Goal: Task Accomplishment & Management: Use online tool/utility

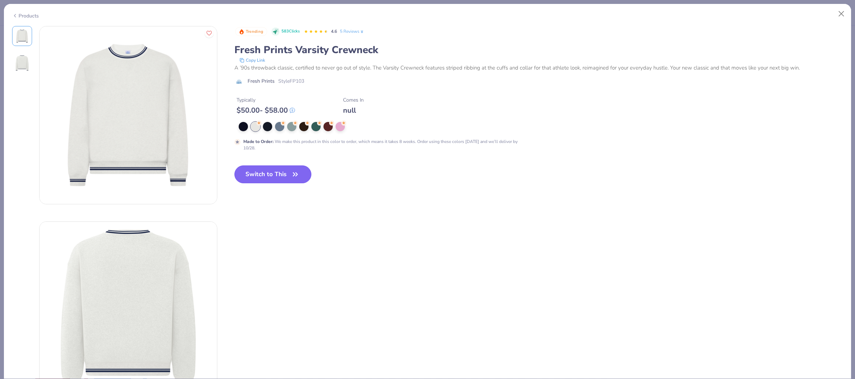
click at [265, 177] on button "Switch to This" at bounding box center [273, 174] width 77 height 18
type textarea "x"
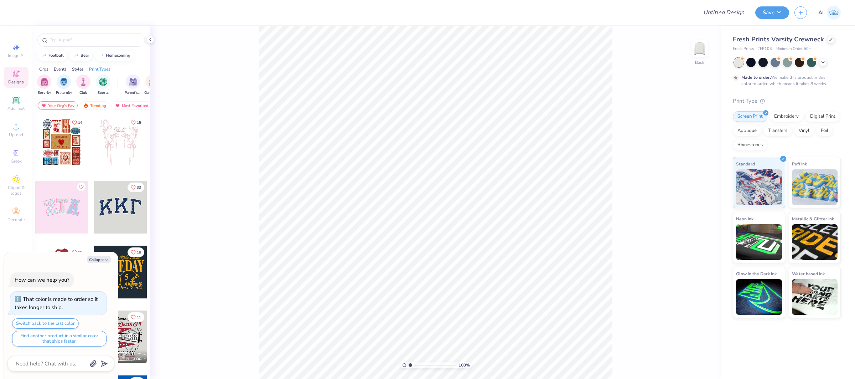
click at [727, 4] on div "Design Title" at bounding box center [724, 12] width 52 height 25
click at [727, 8] on input "Design Title" at bounding box center [715, 12] width 70 height 14
paste input "FPS239921"
type input "FPS239921"
type textarea "x"
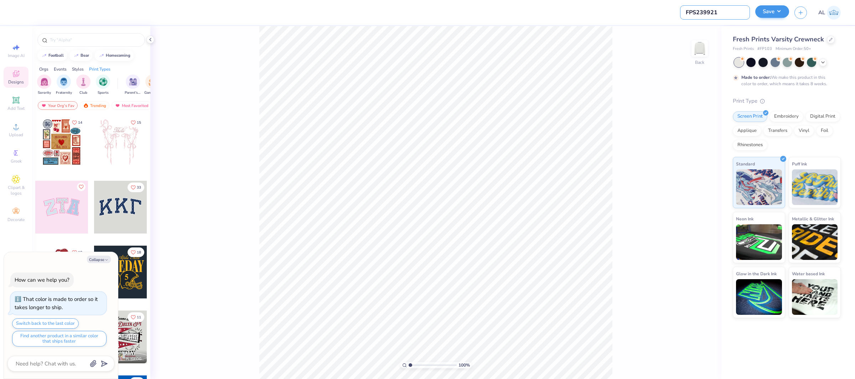
type input "FPS239921"
click at [764, 12] on button "Save" at bounding box center [773, 11] width 34 height 12
type textarea "x"
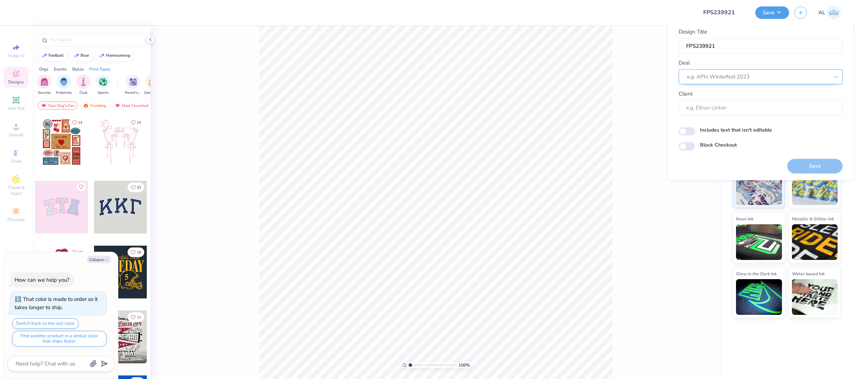
click at [728, 77] on div at bounding box center [758, 77] width 142 height 10
click at [754, 96] on div "Design Tool Gallery" at bounding box center [761, 96] width 158 height 12
type input "design tool gallery"
type textarea "x"
type input "Design Tool Gallery User"
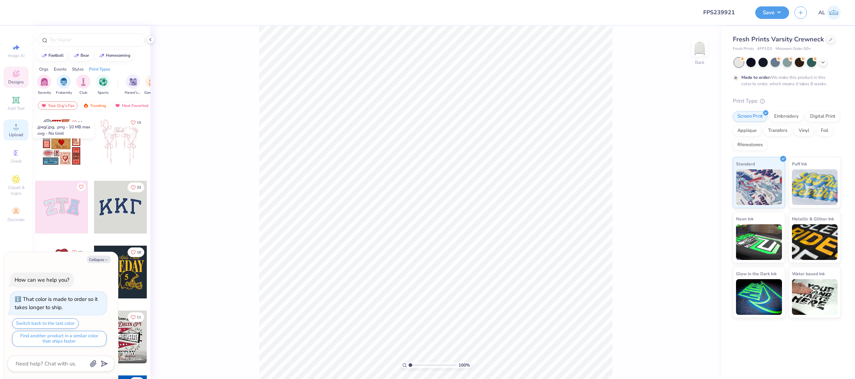
click at [19, 129] on icon at bounding box center [16, 126] width 9 height 9
click at [12, 130] on icon at bounding box center [16, 126] width 9 height 9
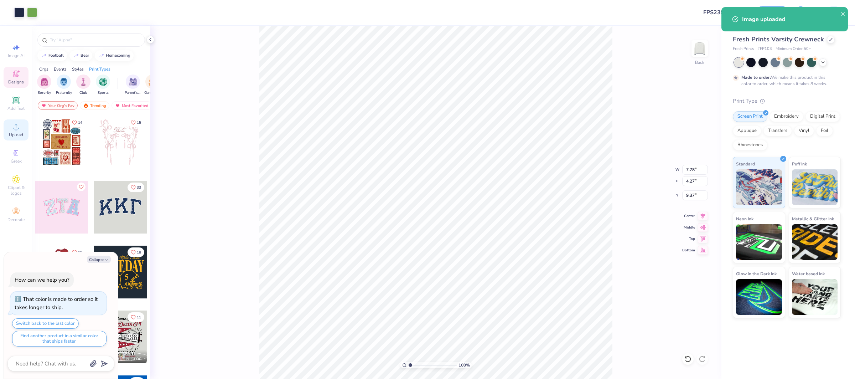
type textarea "x"
type input "3.70"
drag, startPoint x: 694, startPoint y: 168, endPoint x: 741, endPoint y: 167, distance: 47.0
click at [699, 167] on input "7.78" at bounding box center [695, 170] width 26 height 10
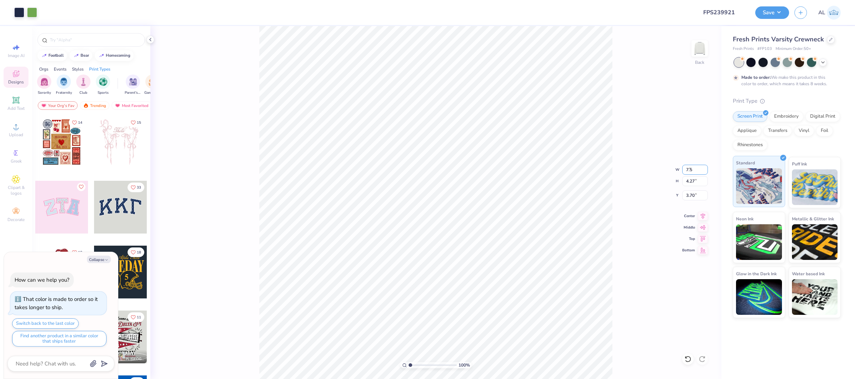
type input "7.50"
type textarea "x"
type input "4.12"
click at [693, 194] on input "3.77" at bounding box center [695, 195] width 26 height 10
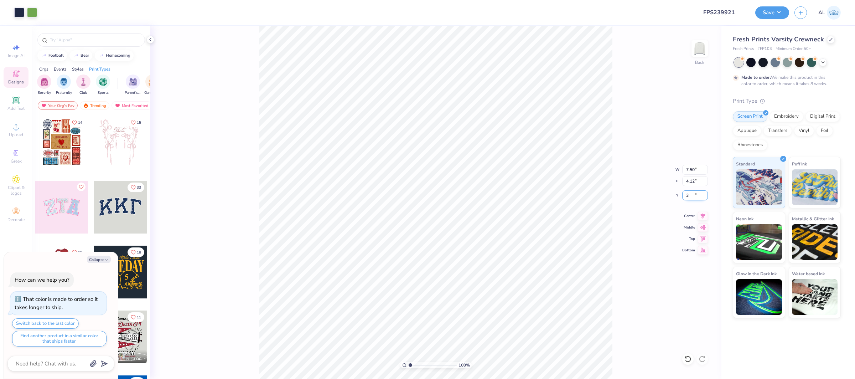
type input "3"
type textarea "x"
type input "3.00"
click at [701, 215] on icon at bounding box center [703, 215] width 10 height 9
type textarea "x"
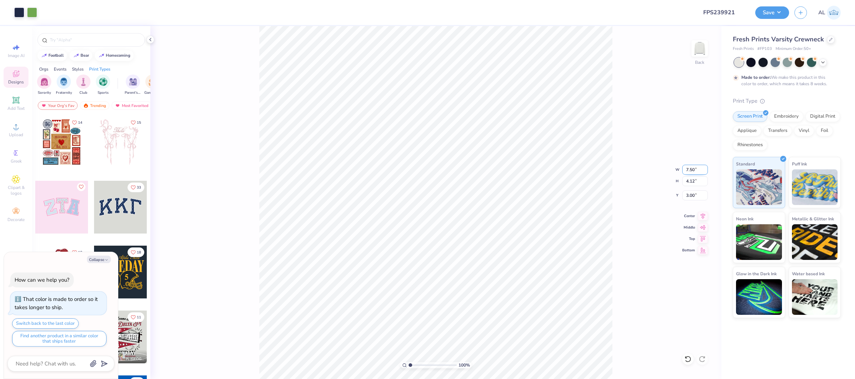
click at [687, 170] on input "7.50" at bounding box center [695, 170] width 26 height 10
type input "7"
type textarea "x"
type input "7.00"
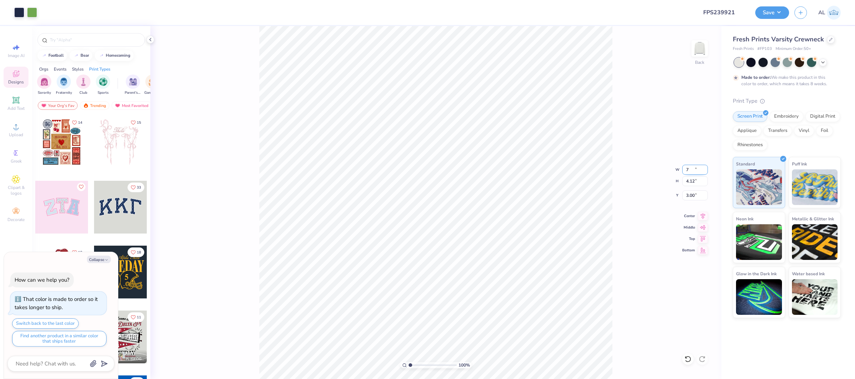
type input "3.84"
click at [692, 197] on input "3.14" at bounding box center [695, 195] width 26 height 10
type input "3"
type textarea "x"
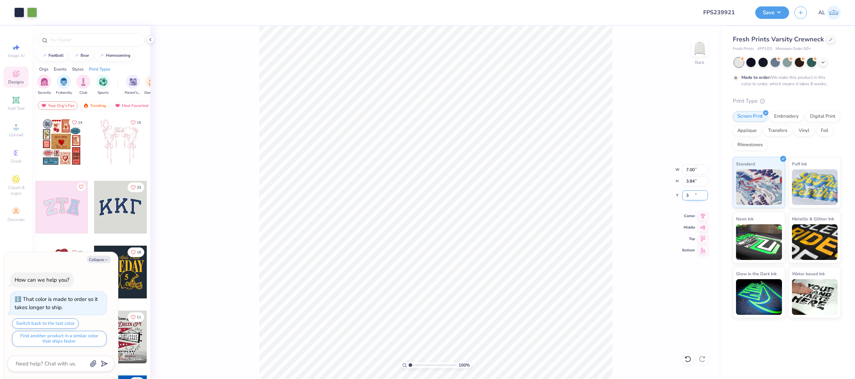
type input "3.00"
drag, startPoint x: 702, startPoint y: 218, endPoint x: 618, endPoint y: 213, distance: 84.2
click at [701, 218] on icon at bounding box center [703, 216] width 10 height 9
click at [10, 121] on div "Upload" at bounding box center [16, 129] width 25 height 21
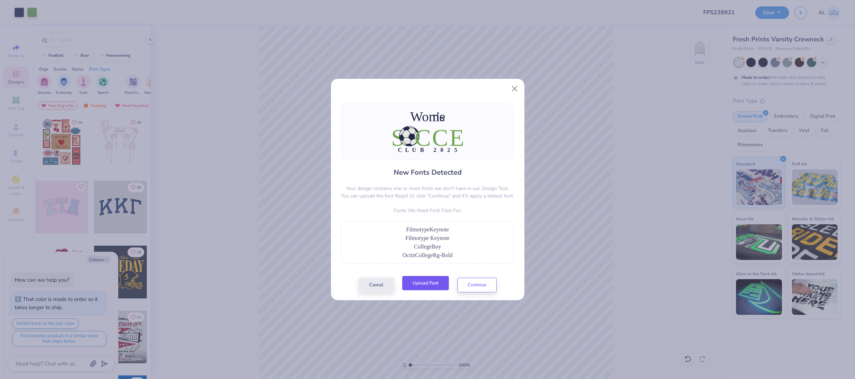
click at [426, 281] on button "Upload Font" at bounding box center [425, 283] width 47 height 15
click at [440, 288] on button "Upload Font" at bounding box center [425, 283] width 47 height 15
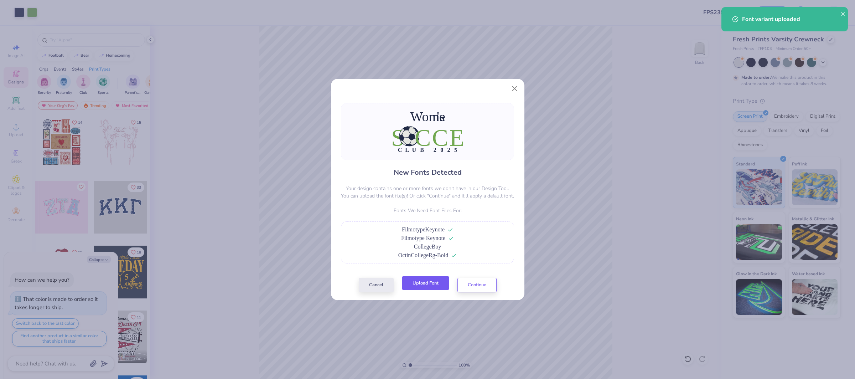
click at [429, 288] on button "Upload Font" at bounding box center [425, 283] width 47 height 15
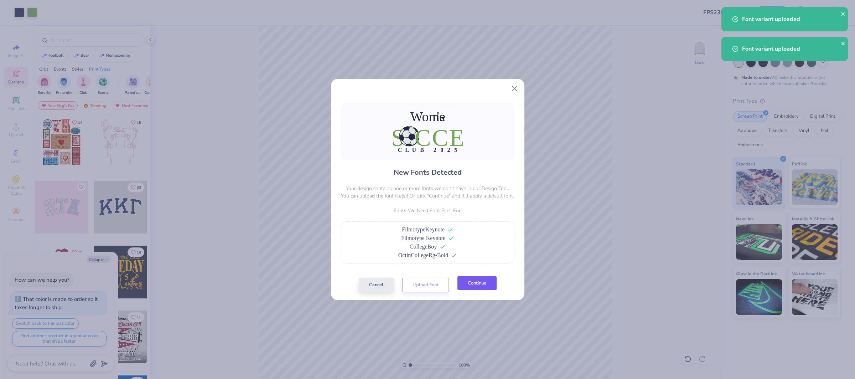
click at [470, 286] on button "Continue" at bounding box center [477, 283] width 39 height 15
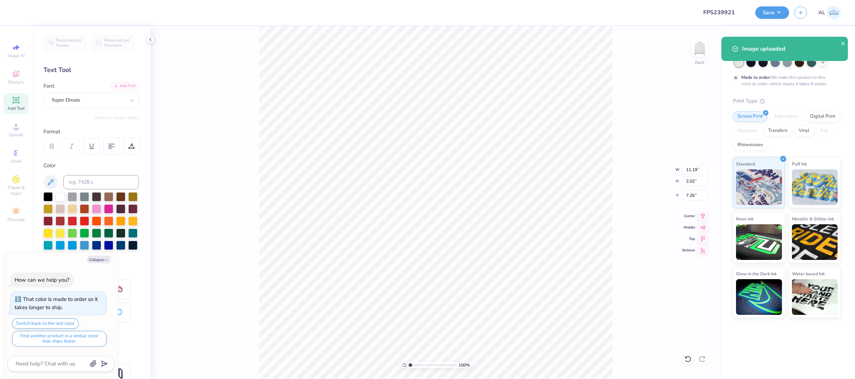
click at [86, 108] on div "Personalized Names Personalized Numbers Text Tool Add Font Font Super Dream Swi…" at bounding box center [91, 202] width 118 height 353
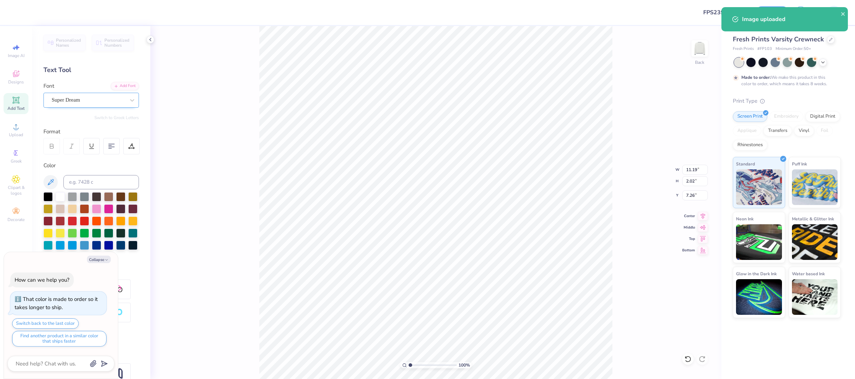
click at [87, 103] on div "Super Dream" at bounding box center [88, 99] width 75 height 11
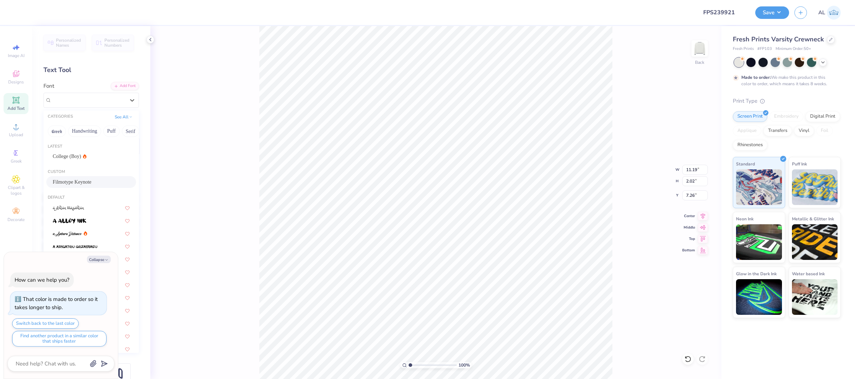
click at [90, 186] on div "Filmotype Keynote" at bounding box center [91, 181] width 77 height 7
type textarea "x"
type input "7.07"
type input "7.45"
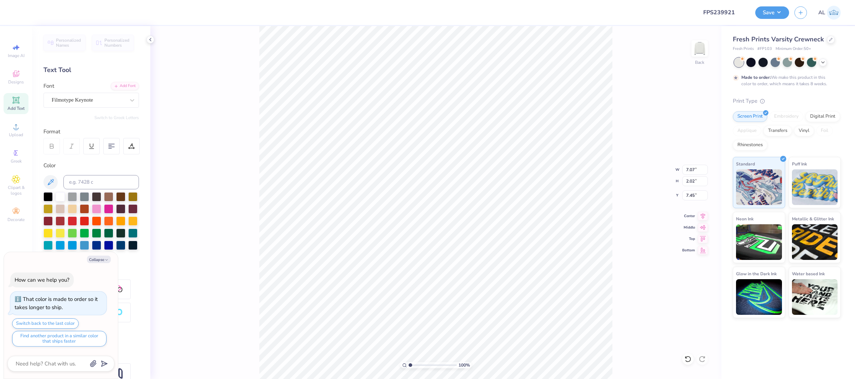
type textarea "x"
type input "3.02"
type input "3.73"
type input "10.76"
click at [101, 104] on div at bounding box center [88, 100] width 73 height 10
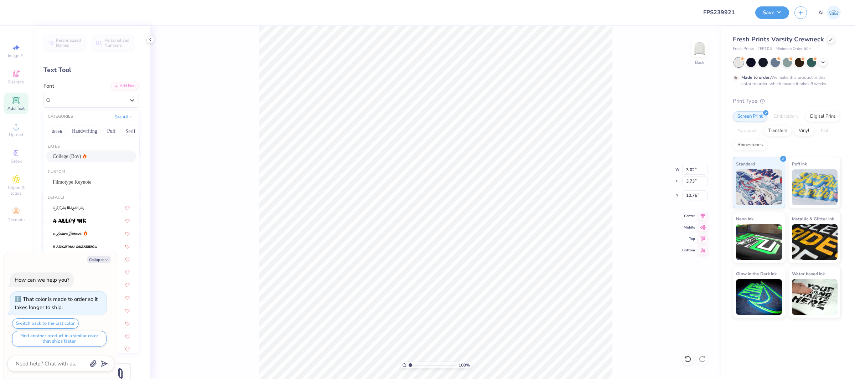
click at [88, 158] on div "College (Boy)" at bounding box center [91, 156] width 77 height 7
type textarea "x"
type input "2.00"
type input "4.71"
type input "10.63"
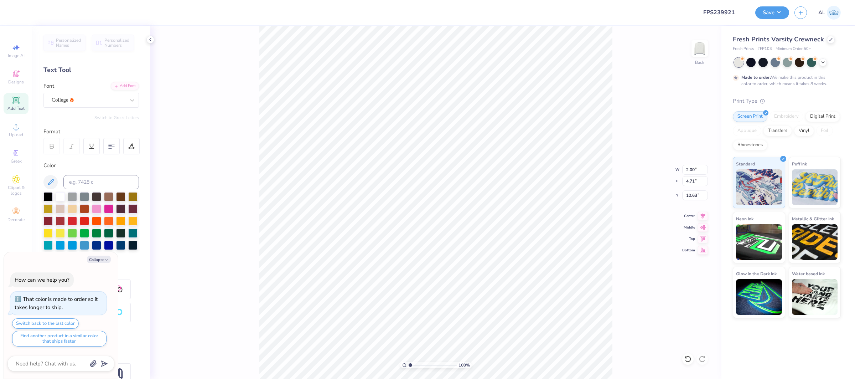
drag, startPoint x: 98, startPoint y: 261, endPoint x: 114, endPoint y: 295, distance: 38.4
click at [98, 261] on button "Collapse" at bounding box center [99, 259] width 24 height 7
type textarea "x"
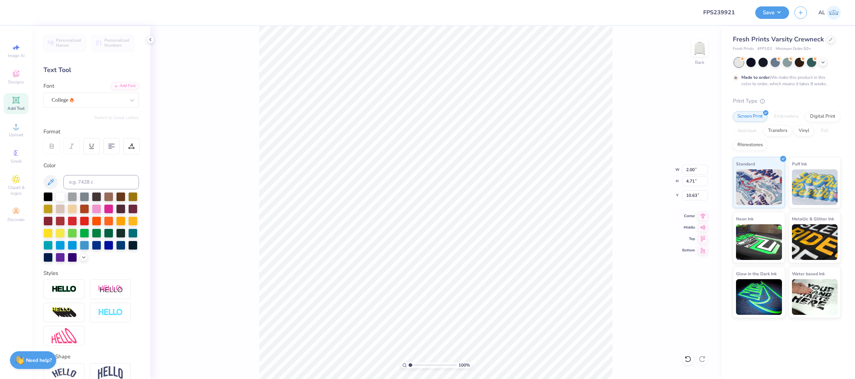
drag, startPoint x: 68, startPoint y: 290, endPoint x: 90, endPoint y: 303, distance: 25.1
click at [69, 290] on img at bounding box center [64, 289] width 25 height 8
type input "2.02"
type input "4.74"
type input "10.62"
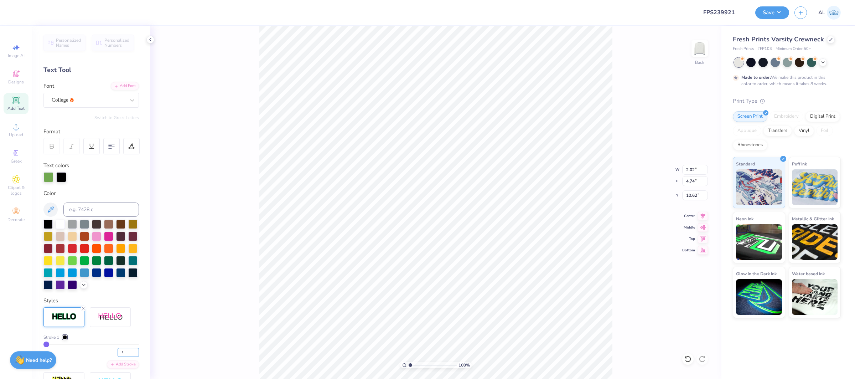
drag, startPoint x: 125, startPoint y: 351, endPoint x: 117, endPoint y: 353, distance: 8.7
click at [117, 353] on div "1" at bounding box center [91, 350] width 96 height 13
type input "4"
type input "2.09"
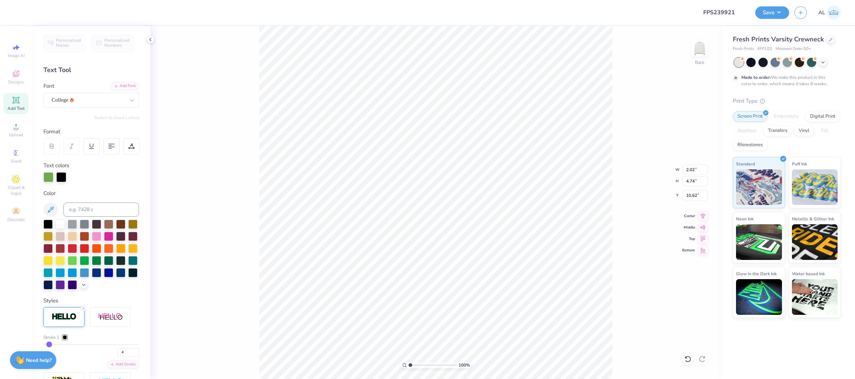
type input "4.80"
type input "10.58"
type input "13.04"
type input "3.60"
type input "10.83"
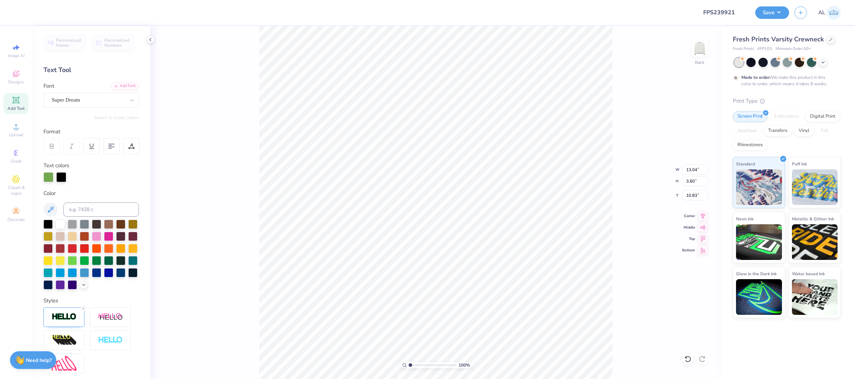
type input "13.07"
type input "3.57"
type input "11.20"
click at [52, 314] on img at bounding box center [64, 317] width 25 height 8
drag, startPoint x: 129, startPoint y: 355, endPoint x: 110, endPoint y: 350, distance: 20.0
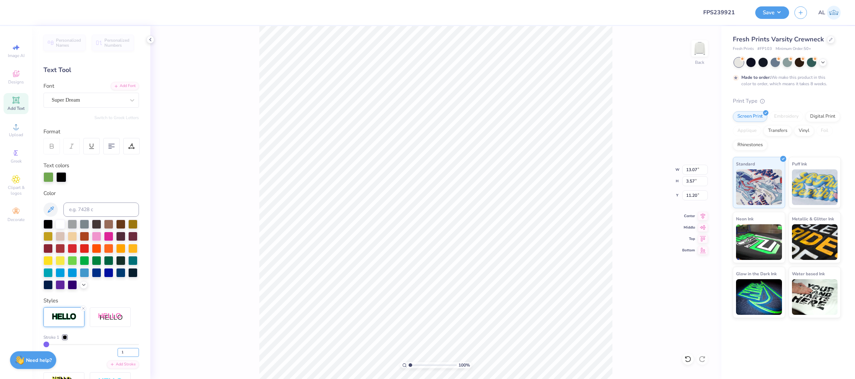
click at [110, 350] on div "1" at bounding box center [91, 350] width 96 height 13
type input "4"
type input "13.13"
type input "3.64"
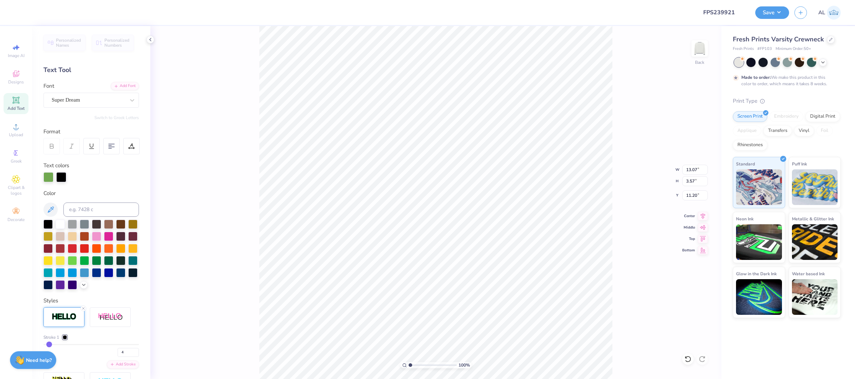
type input "11.17"
drag, startPoint x: 104, startPoint y: 100, endPoint x: 103, endPoint y: 105, distance: 5.2
click at [104, 100] on div "Super Dream" at bounding box center [88, 99] width 75 height 11
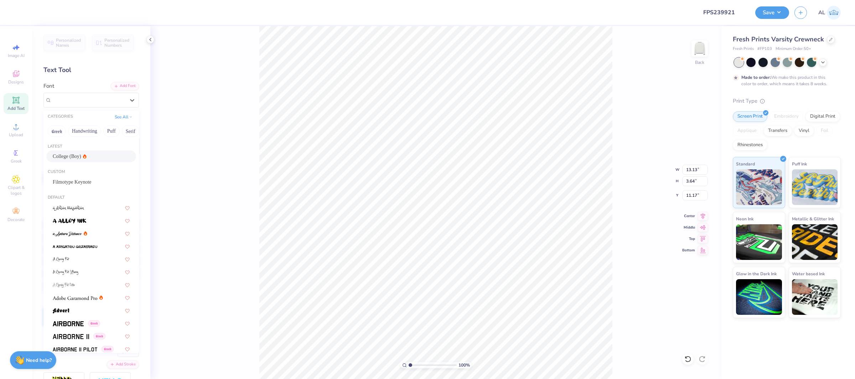
click at [94, 155] on div "College (Boy)" at bounding box center [91, 156] width 77 height 7
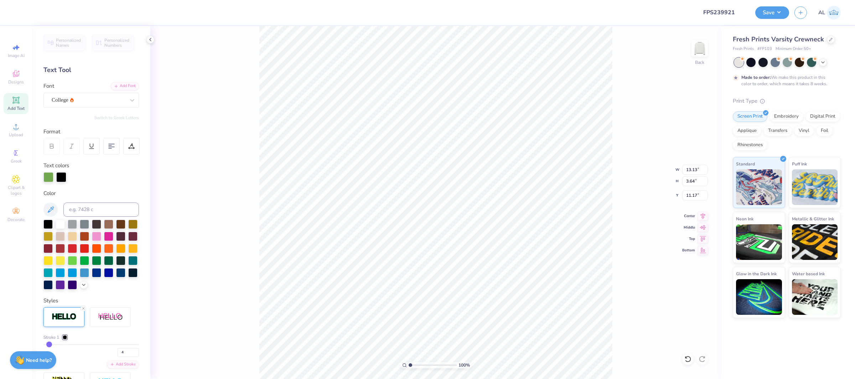
type input "10.30"
type input "4.80"
type input "10.58"
type input "6.13"
type input "0.87"
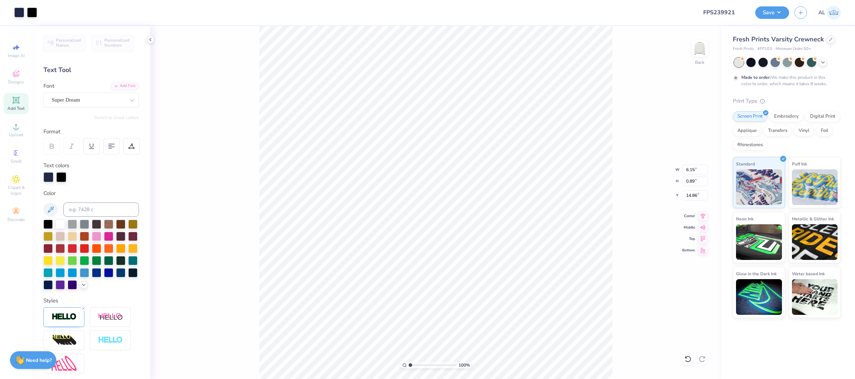
type input "14.93"
click at [126, 145] on div at bounding box center [131, 146] width 16 height 16
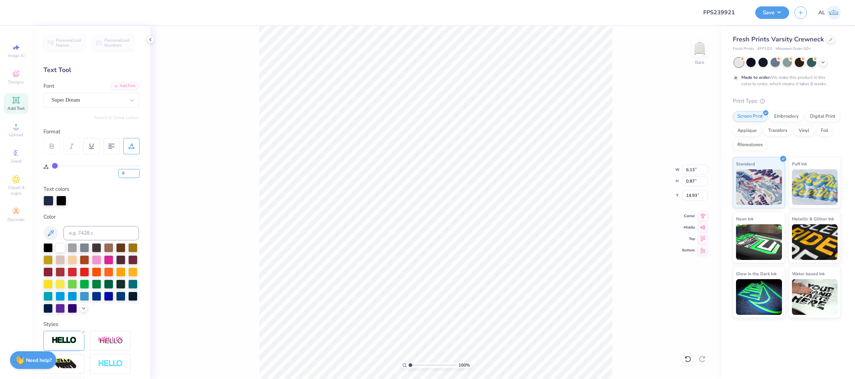
click at [124, 175] on input "0" at bounding box center [128, 173] width 21 height 9
type input "700"
type input "100"
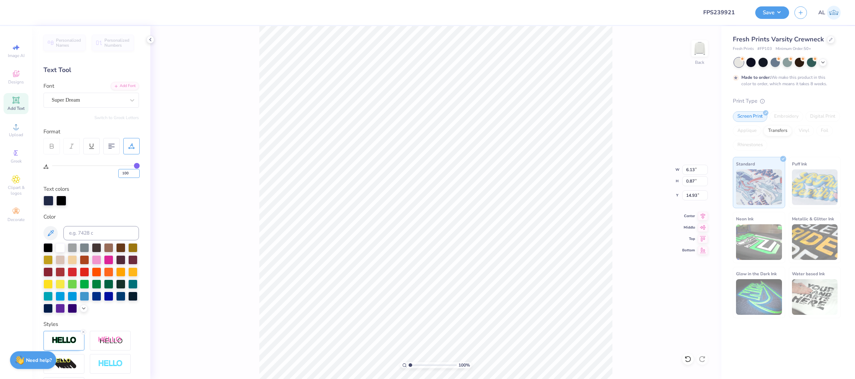
type input "15.78"
click at [76, 103] on div "Super Dream" at bounding box center [88, 99] width 75 height 11
click at [96, 166] on div "Octin College Rg" at bounding box center [91, 168] width 77 height 7
type input "oct"
type input "15.04"
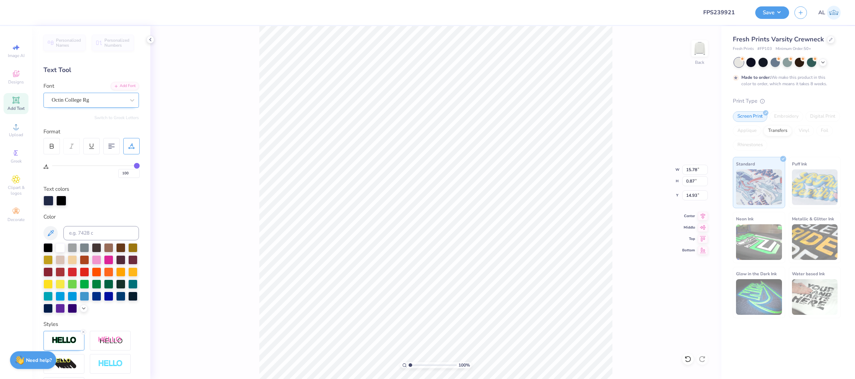
type input "14.94"
click at [51, 145] on icon at bounding box center [51, 146] width 6 height 6
type input "15.23"
type input "16.00"
click at [690, 195] on input "7.45" at bounding box center [695, 195] width 26 height 10
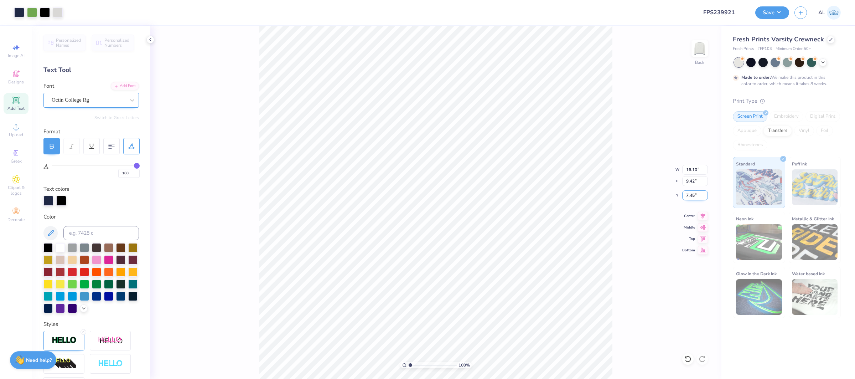
click at [690, 195] on input "7.45" at bounding box center [695, 195] width 26 height 10
click at [689, 170] on input "16.10" at bounding box center [695, 170] width 26 height 10
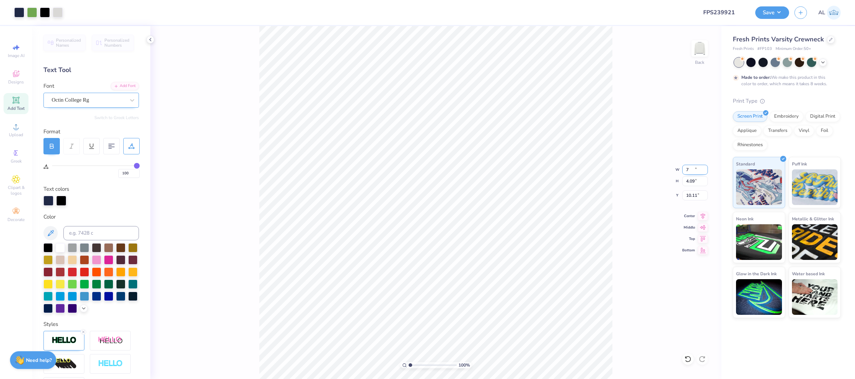
type input "7.00"
type input "4.09"
type input "10.11"
type input "3.00"
drag, startPoint x: 412, startPoint y: 366, endPoint x: 424, endPoint y: 365, distance: 12.2
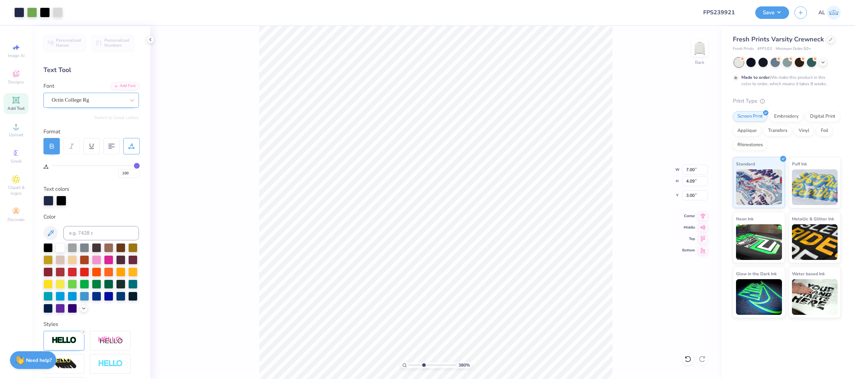
click at [424, 365] on input "range" at bounding box center [433, 365] width 48 height 6
type input "5.43"
drag, startPoint x: 424, startPoint y: 364, endPoint x: 433, endPoint y: 362, distance: 8.3
click at [432, 364] on input "range" at bounding box center [433, 365] width 48 height 6
type input "2.70"
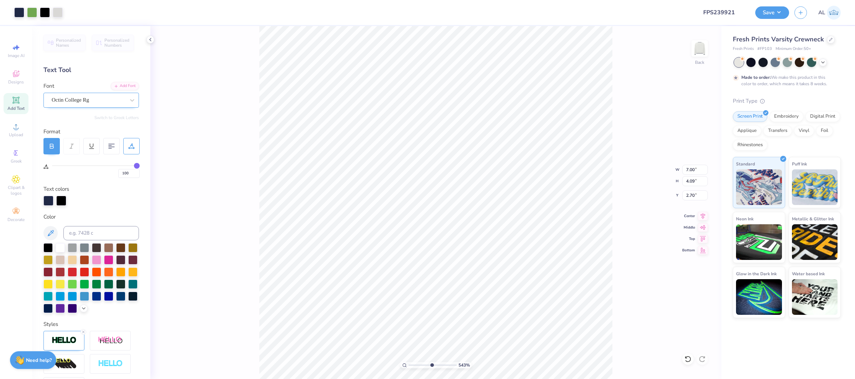
click at [619, 224] on div "543 % Back W 7.00 7.00 " H 4.09 4.09 " Y 2.70 2.70 " Center Middle Top Bottom" at bounding box center [435, 202] width 571 height 353
type input "7.24"
type input "4.23"
type input "5"
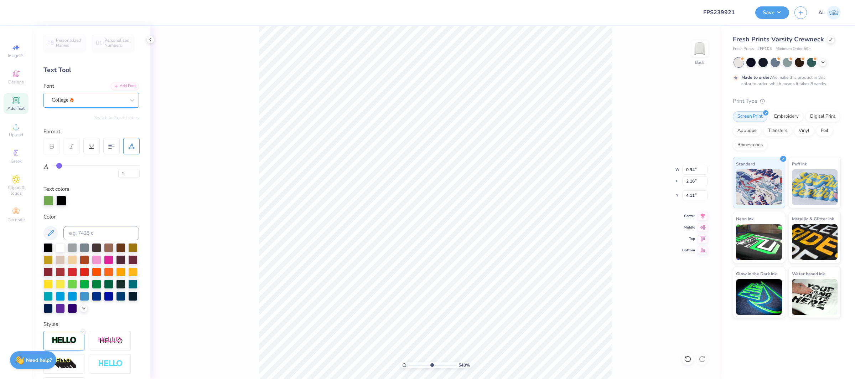
type input "7.24"
type input "7.34"
type input "4.29"
type input "2.65"
type input "7.36"
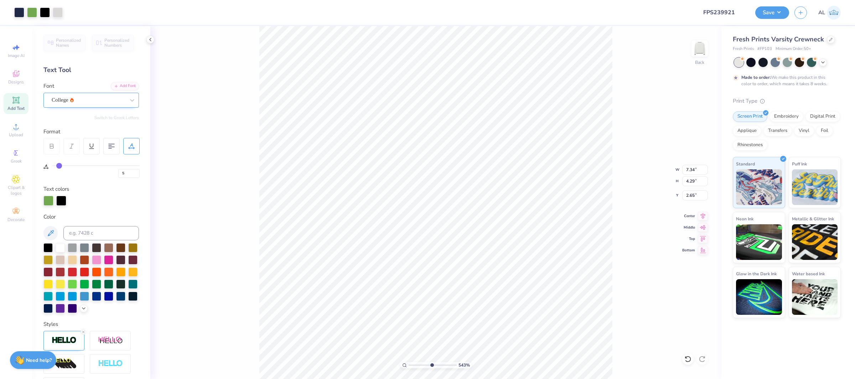
type input "4.31"
type input "2.63"
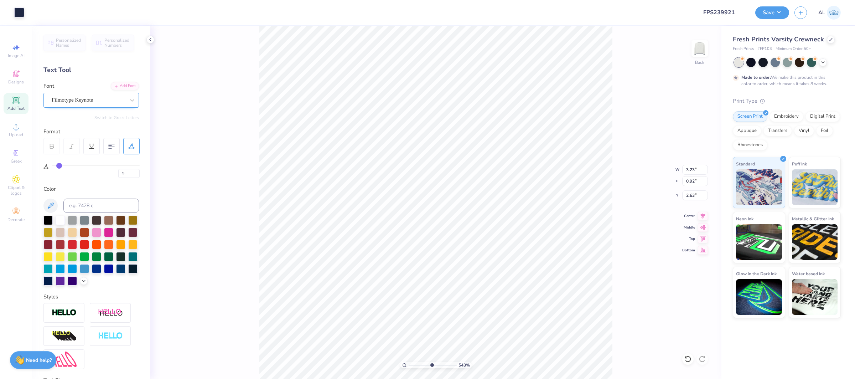
type input "0"
type input "3.00"
type input "1.94"
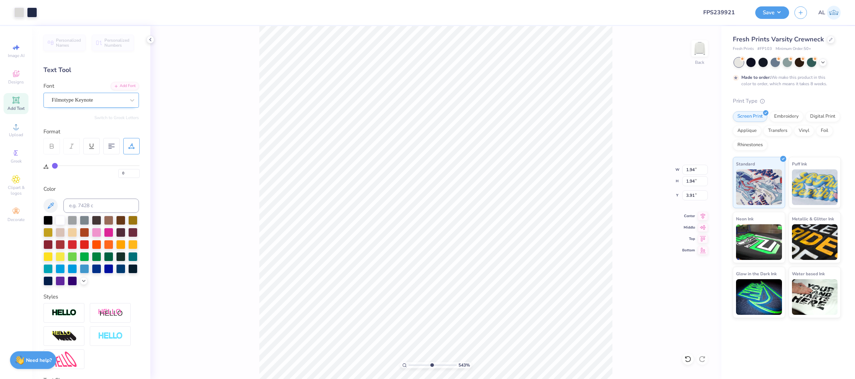
type input "4.32"
type input "1.96"
type input "4.71"
type input "2.19"
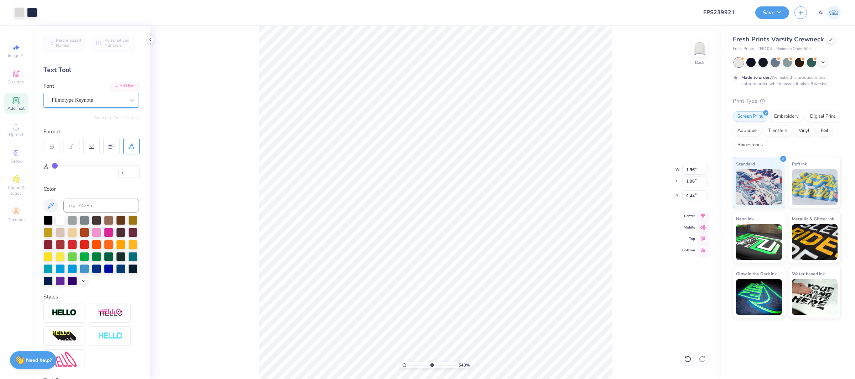
type input "4.06"
type input "5"
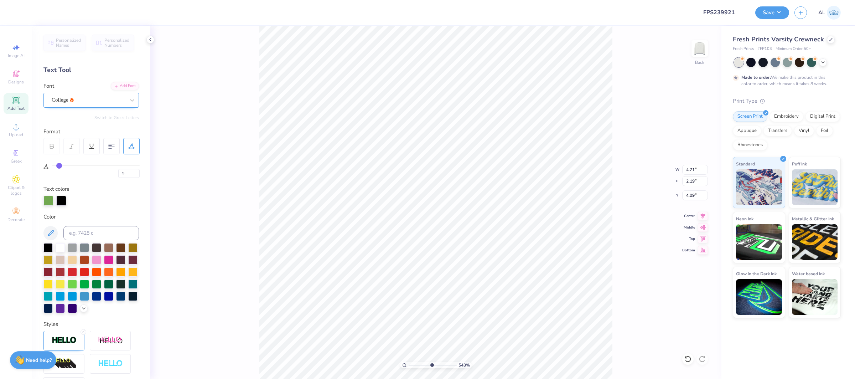
type input "4.06"
type input "10"
click at [520, 362] on div "1000 %" at bounding box center [435, 202] width 353 height 353
click at [18, 103] on icon at bounding box center [16, 100] width 9 height 9
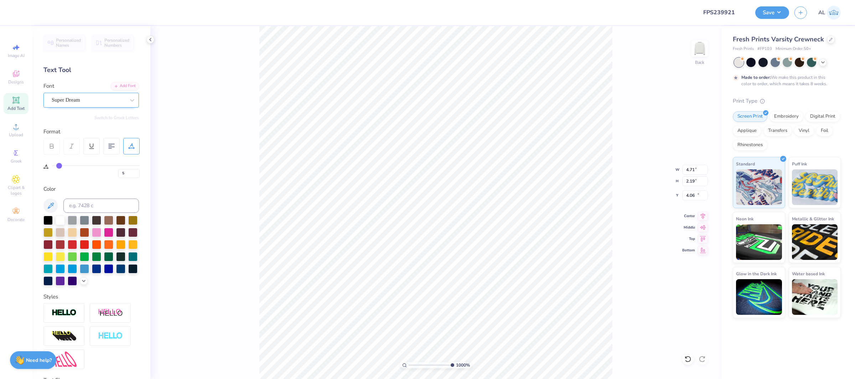
type input "7.17"
type input "2.08"
type input "10.46"
type input "0"
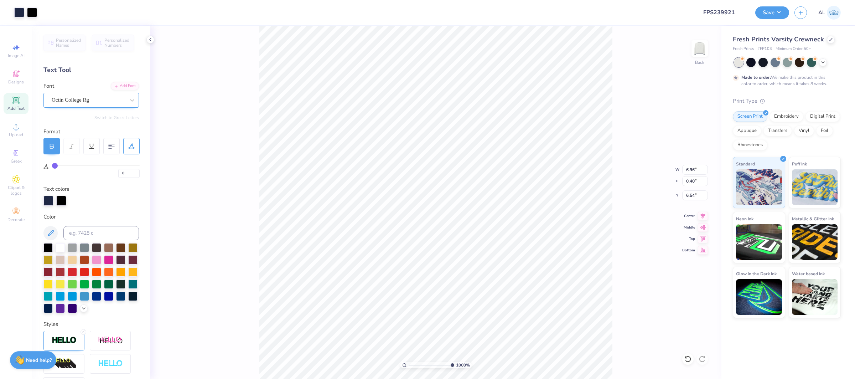
type input "100"
type input "6.45"
type input "6.80"
type input "0.39"
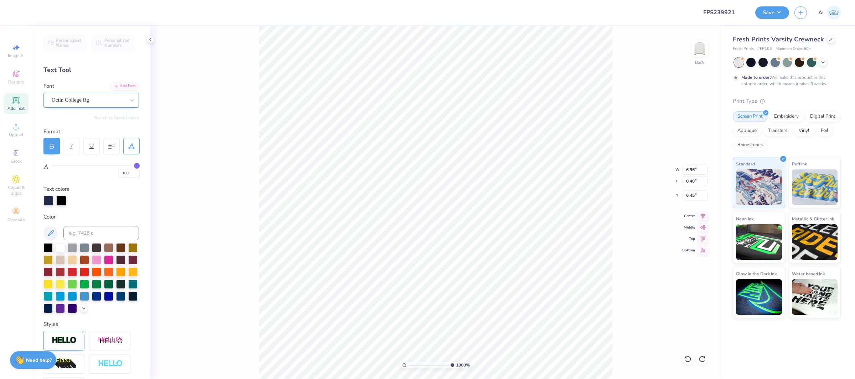
type input "6.46"
drag, startPoint x: 126, startPoint y: 174, endPoint x: 114, endPoint y: 175, distance: 12.5
click at [114, 175] on div "100" at bounding box center [96, 171] width 88 height 13
type input "70"
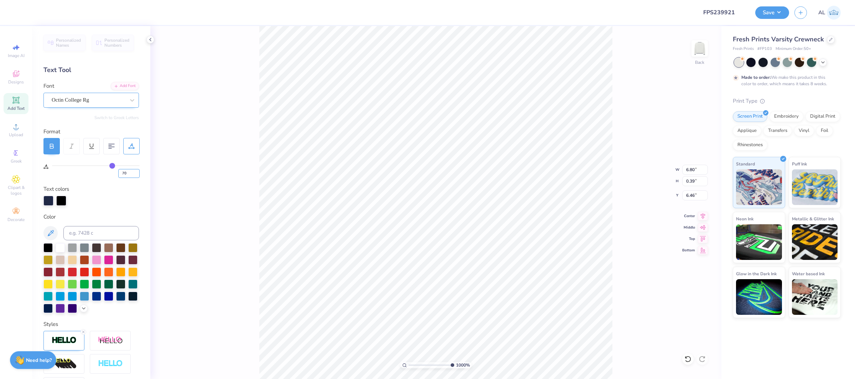
type input "5.51"
drag, startPoint x: 124, startPoint y: 174, endPoint x: 119, endPoint y: 175, distance: 4.7
click at [119, 175] on input "70" at bounding box center [128, 173] width 21 height 9
type input "80"
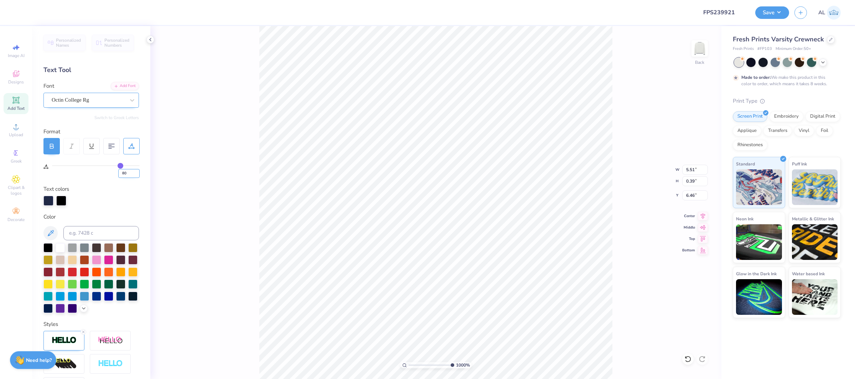
type input "5.94"
drag, startPoint x: 120, startPoint y: 172, endPoint x: 116, endPoint y: 172, distance: 4.6
click at [116, 172] on div "80" at bounding box center [96, 171] width 88 height 13
type input "75"
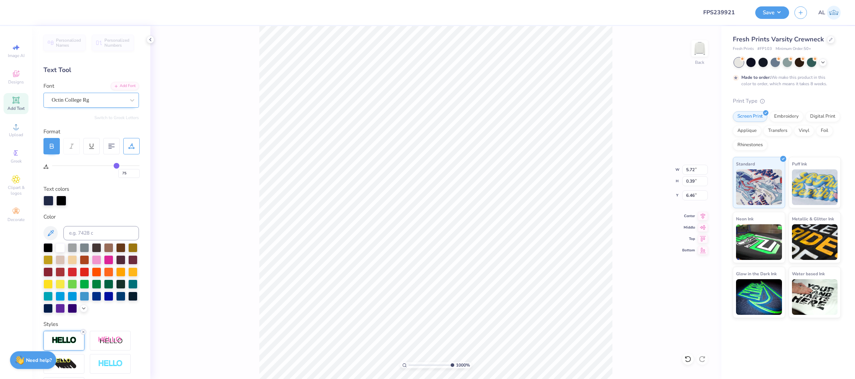
click at [82, 332] on icon at bounding box center [83, 332] width 4 height 4
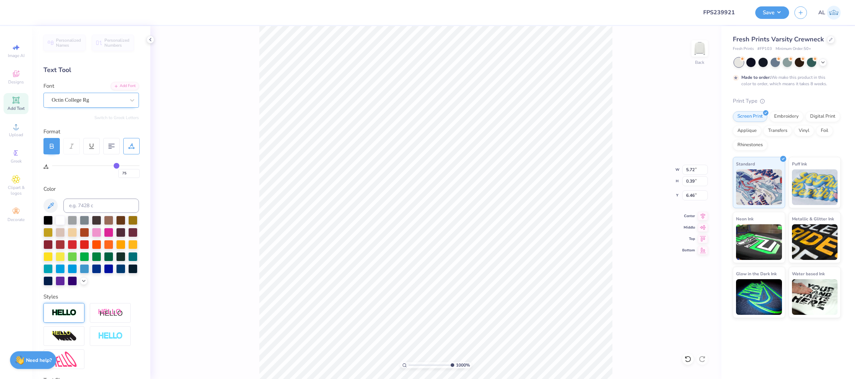
type input "5.71"
type input "0.38"
type input "5.75"
click at [128, 174] on input "75" at bounding box center [128, 173] width 21 height 9
type input "7"
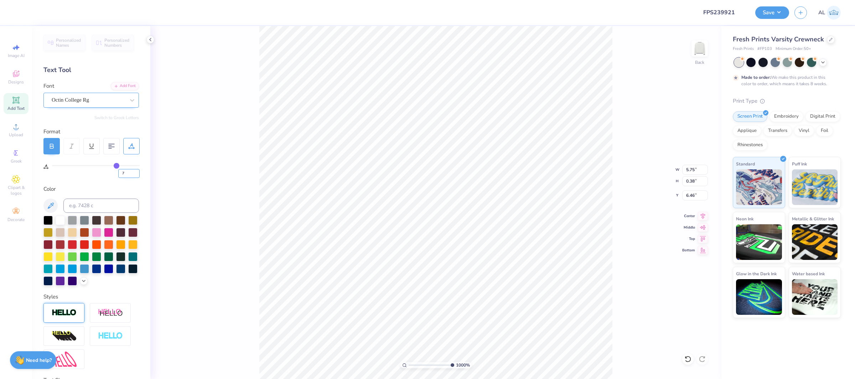
type input "7"
type input "2.80"
type input "70"
type input "5.64"
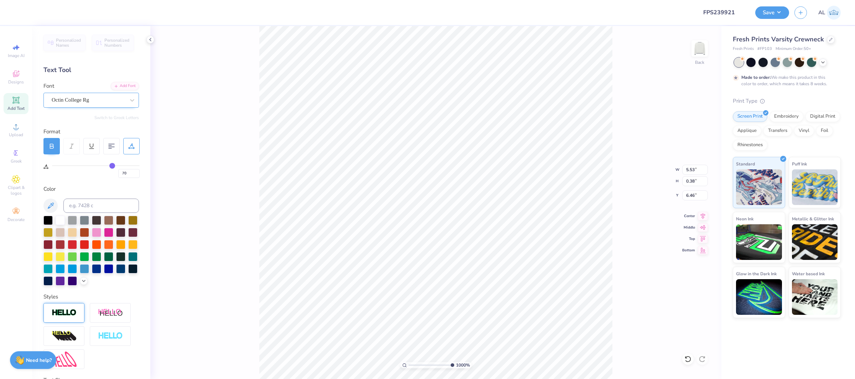
type input "0.39"
type input "5.65"
drag, startPoint x: 445, startPoint y: 365, endPoint x: 398, endPoint y: 360, distance: 46.6
type input "1"
click at [409, 362] on input "range" at bounding box center [433, 365] width 48 height 6
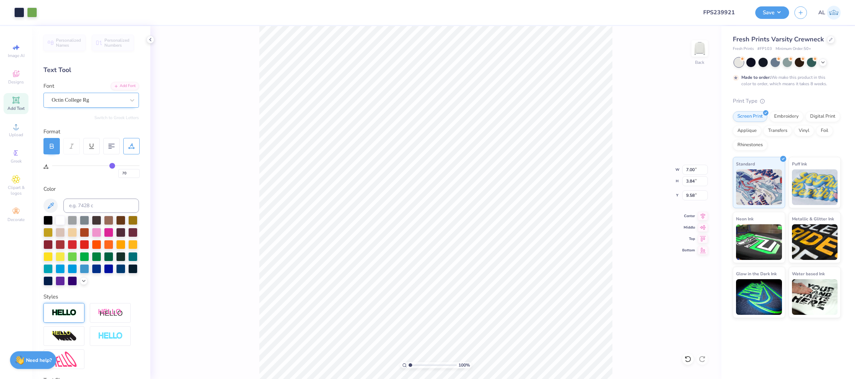
type input "9.58"
click at [46, 14] on div at bounding box center [45, 12] width 10 height 10
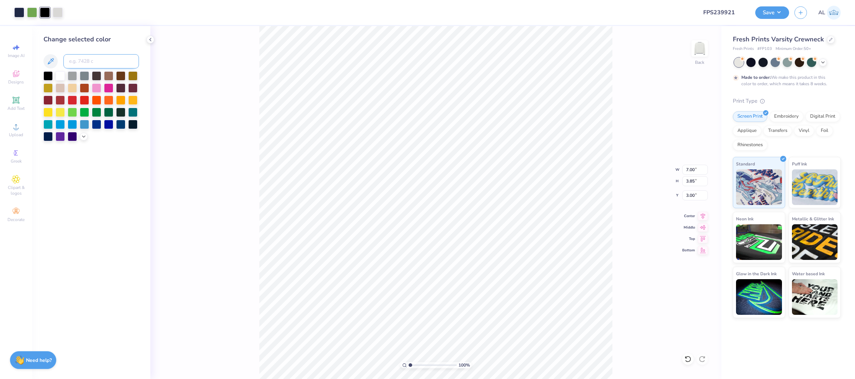
click at [108, 65] on input at bounding box center [101, 61] width 76 height 14
type input "533"
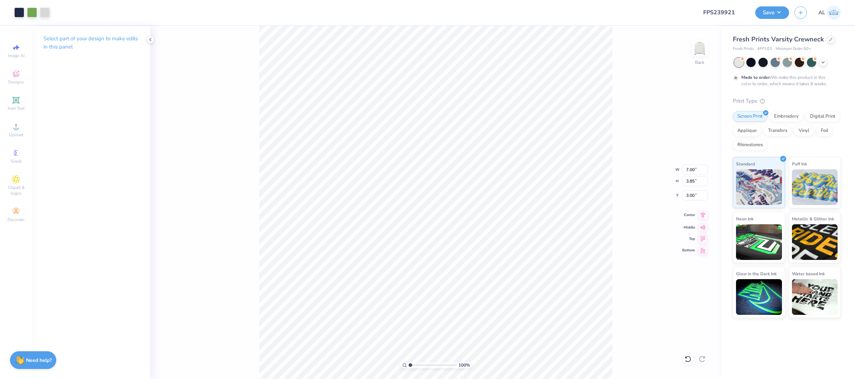
click at [706, 215] on icon at bounding box center [703, 215] width 10 height 9
click at [703, 213] on icon at bounding box center [703, 215] width 10 height 9
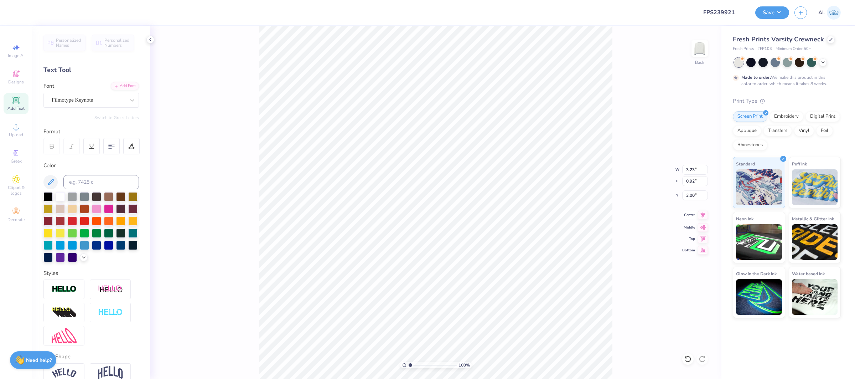
drag, startPoint x: 705, startPoint y: 215, endPoint x: 700, endPoint y: 214, distance: 4.8
click at [705, 215] on icon at bounding box center [703, 215] width 10 height 9
click at [708, 216] on icon at bounding box center [703, 215] width 10 height 9
click at [773, 7] on button "Save" at bounding box center [773, 11] width 34 height 12
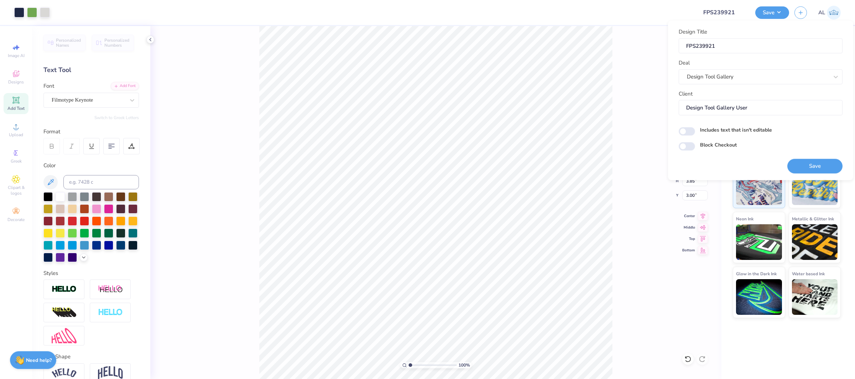
drag, startPoint x: 805, startPoint y: 159, endPoint x: 195, endPoint y: 0, distance: 630.5
click at [805, 159] on button "Save" at bounding box center [815, 166] width 55 height 15
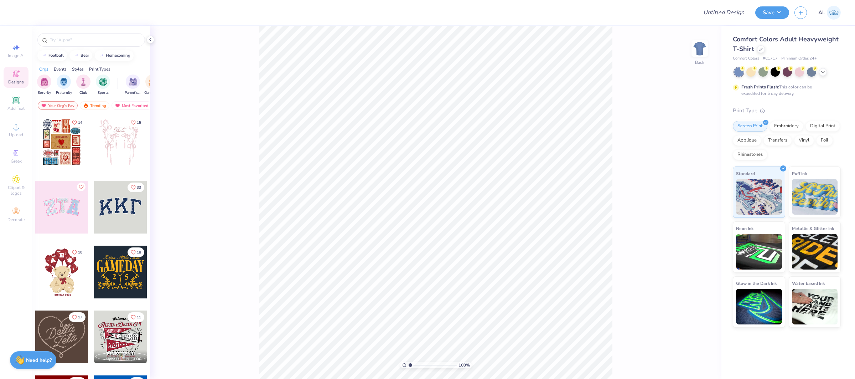
click at [763, 51] on div "Comfort Colors Adult Heavyweight T-Shirt" at bounding box center [787, 44] width 108 height 19
click at [761, 49] on icon at bounding box center [761, 49] width 4 height 4
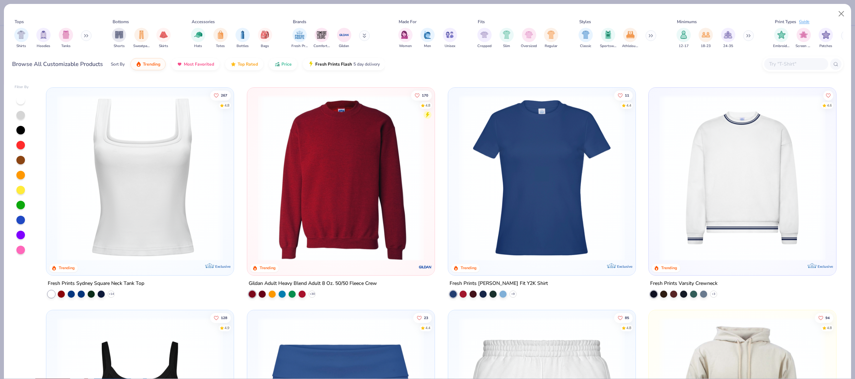
scroll to position [438, 0]
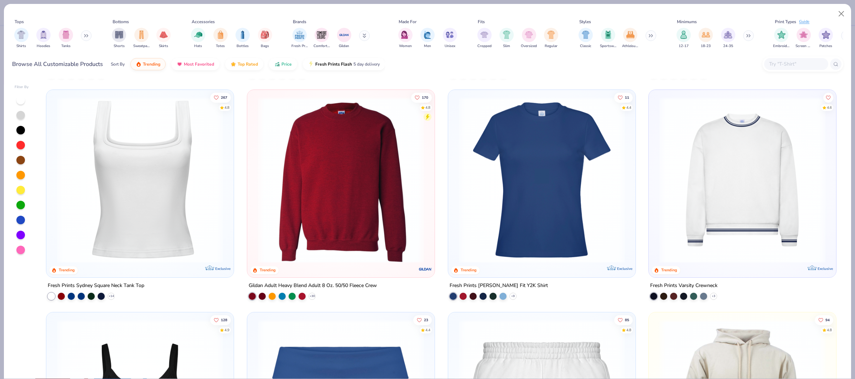
click at [719, 161] on img at bounding box center [742, 180] width 173 height 166
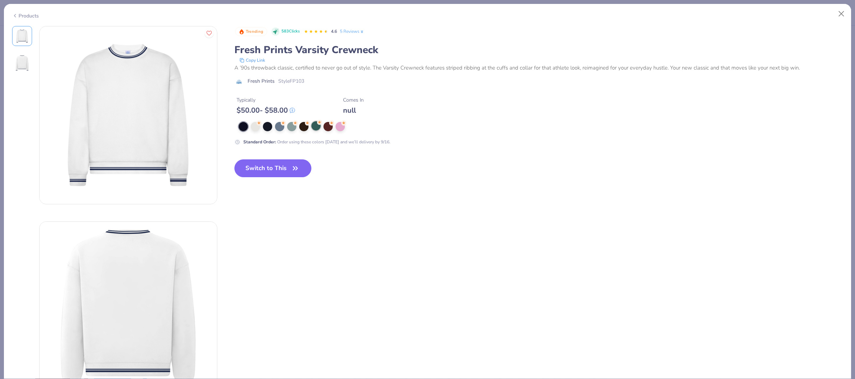
click at [314, 129] on div at bounding box center [315, 125] width 9 height 9
